Goal: Information Seeking & Learning: Understand process/instructions

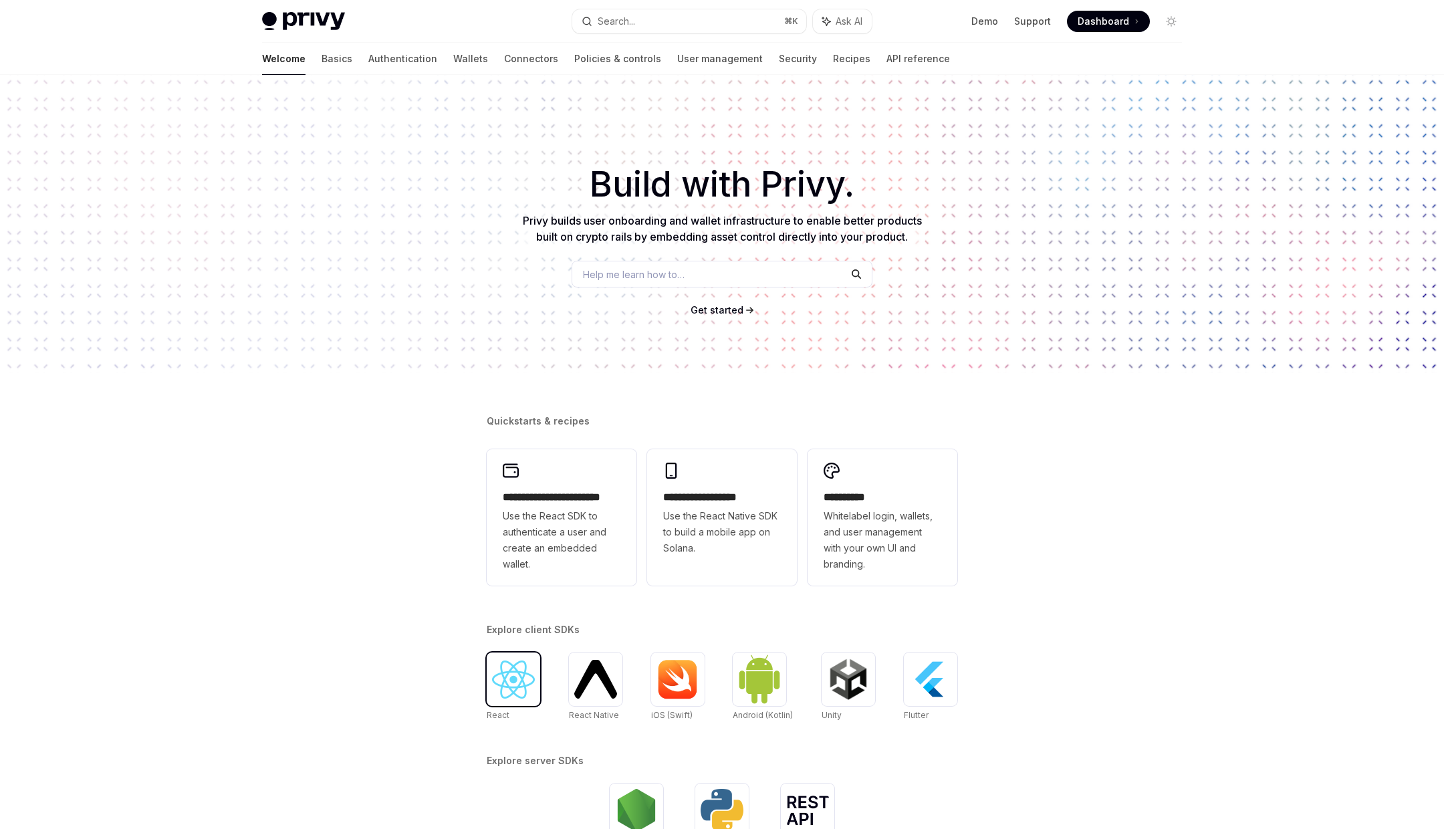
click at [519, 683] on img at bounding box center [513, 680] width 43 height 38
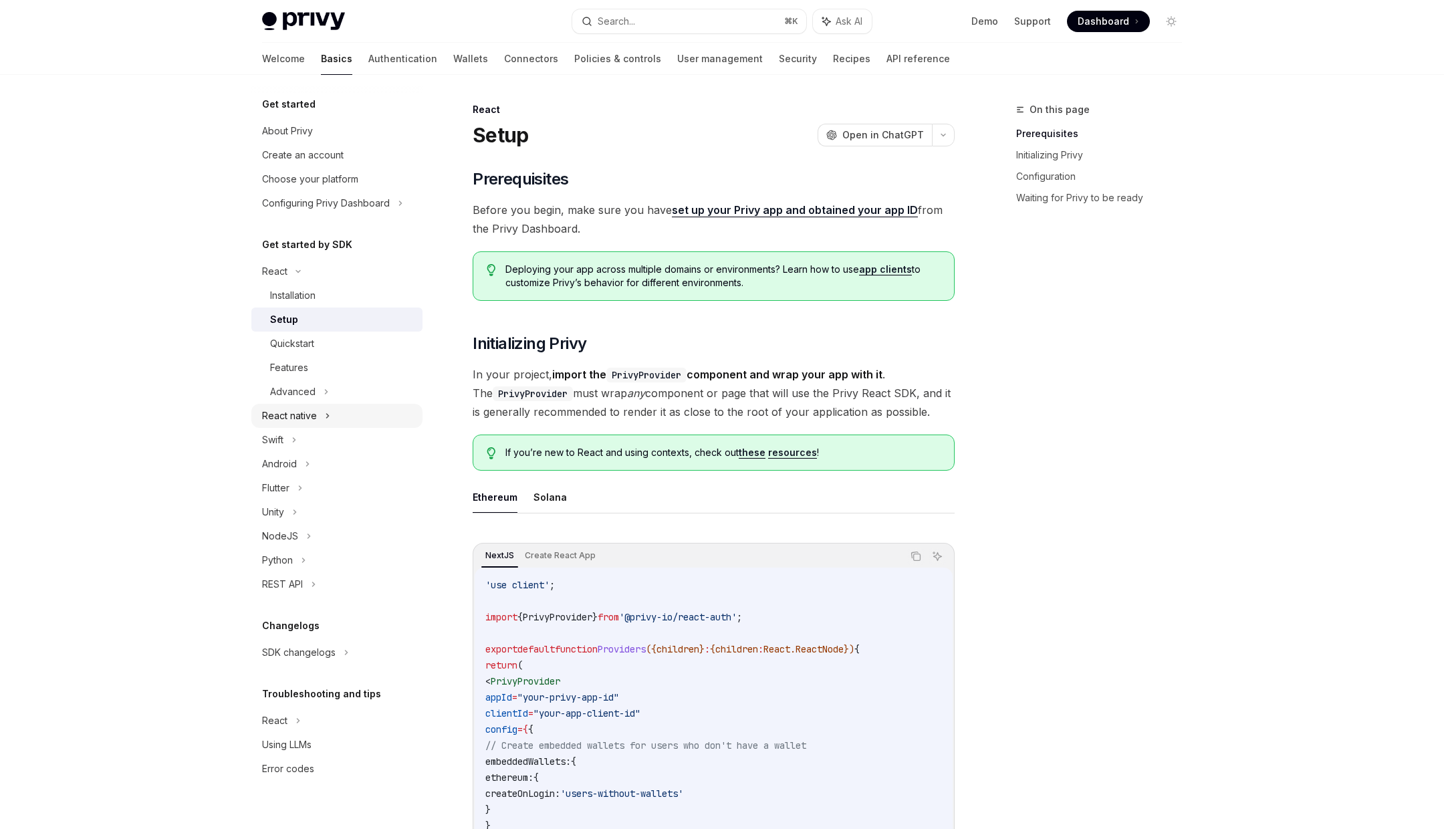
click at [343, 415] on div "React native" at bounding box center [336, 416] width 171 height 24
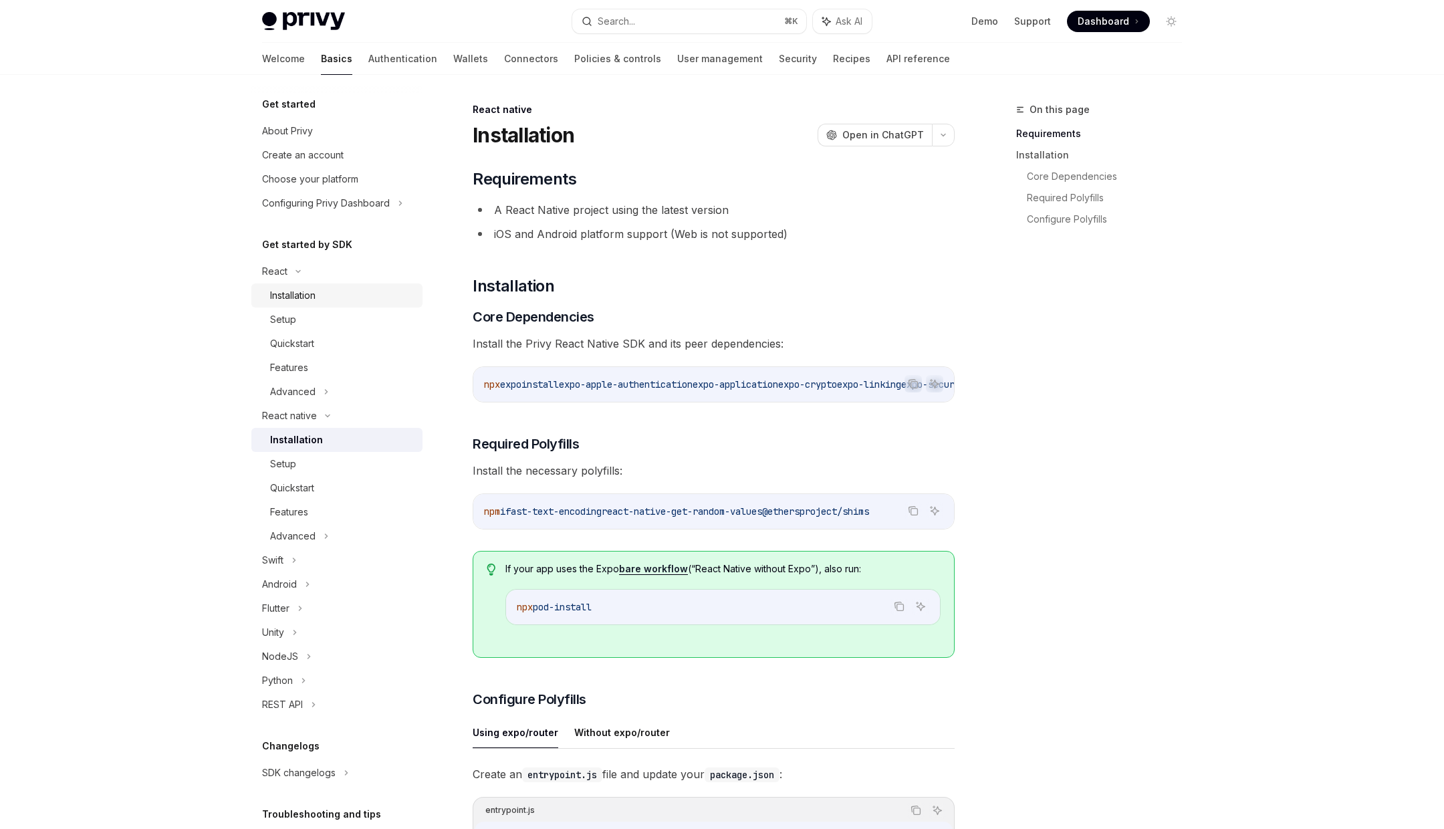
click at [378, 304] on link "Installation" at bounding box center [336, 296] width 171 height 24
type textarea "*"
